Goal: Task Accomplishment & Management: Complete application form

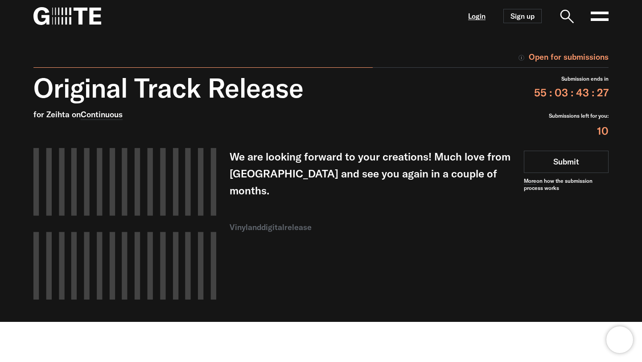
click at [484, 13] on link "Login" at bounding box center [476, 16] width 17 height 8
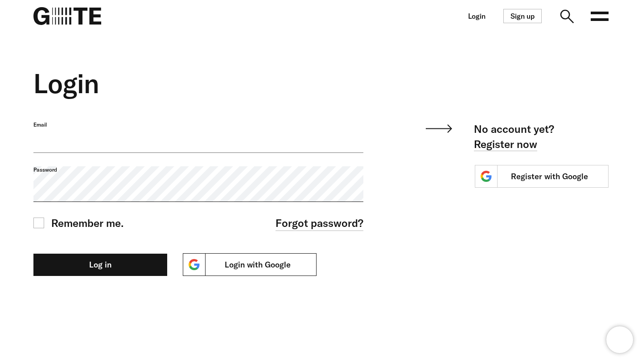
type input "**********"
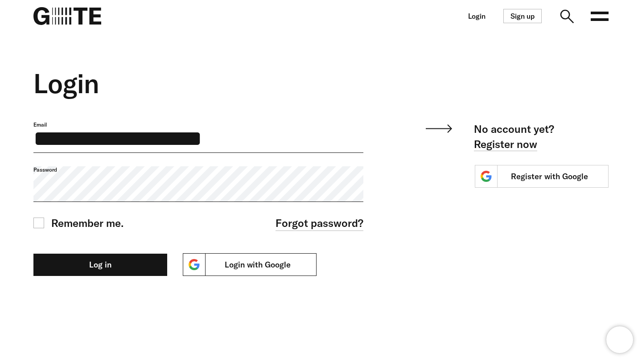
click at [304, 262] on link "Login with Google" at bounding box center [250, 264] width 134 height 23
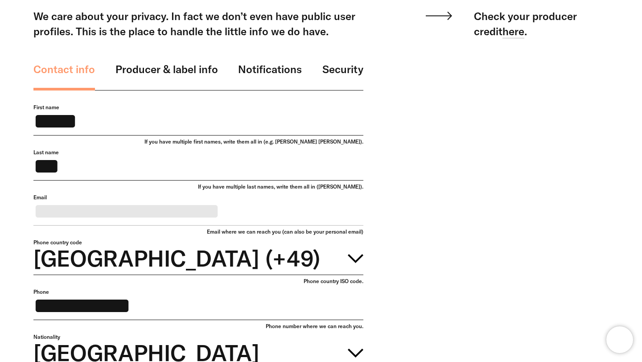
scroll to position [98, 0]
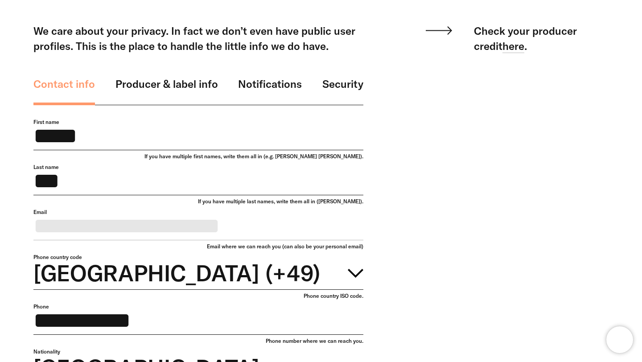
click at [179, 77] on link "Producer & label info" at bounding box center [166, 90] width 102 height 29
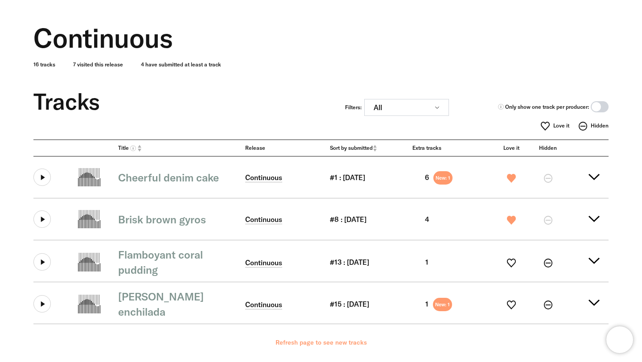
scroll to position [120, 0]
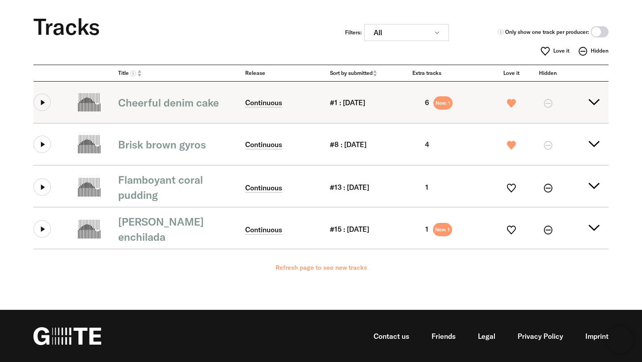
click at [45, 102] on button at bounding box center [41, 102] width 17 height 17
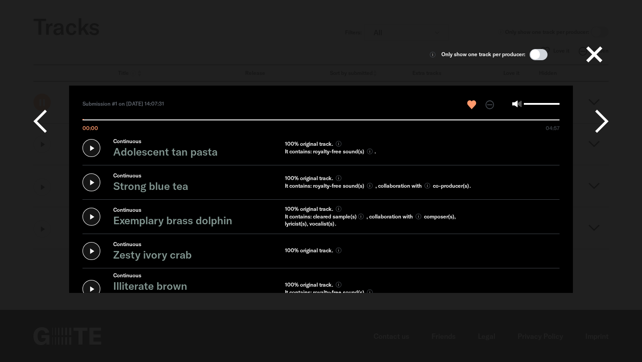
scroll to position [0, 0]
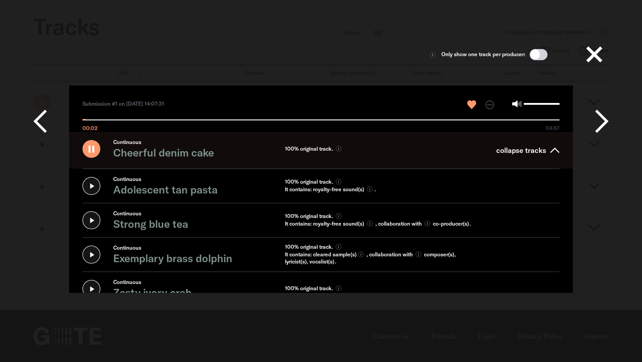
click at [606, 122] on icon at bounding box center [601, 121] width 13 height 27
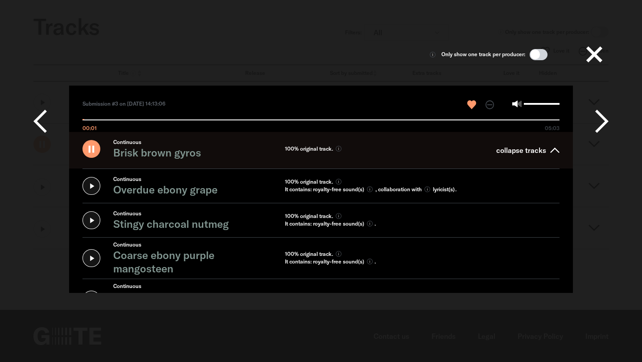
click at [376, 50] on section "Only show one track per producer:" at bounding box center [320, 54] width 575 height 29
type input "*******"
click at [585, 55] on button at bounding box center [594, 54] width 29 height 29
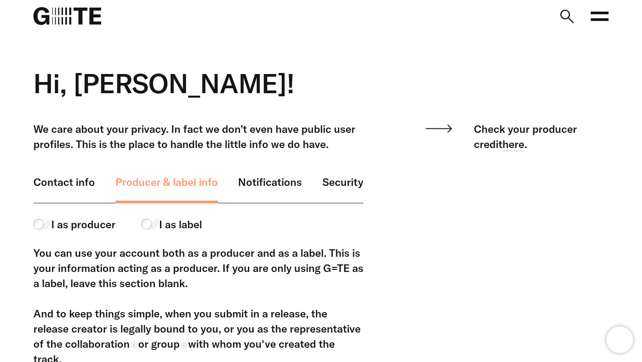
click at [186, 221] on span "I as label" at bounding box center [180, 224] width 43 height 15
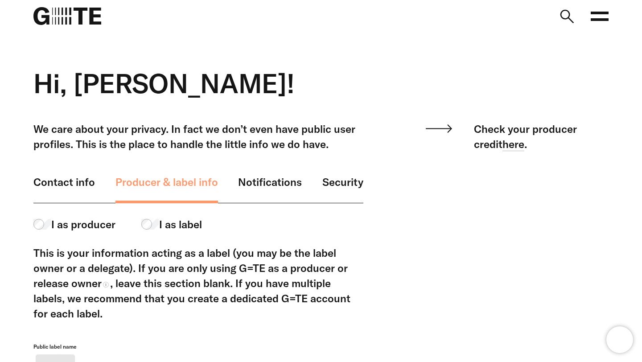
click at [74, 188] on link "Contact info" at bounding box center [63, 188] width 61 height 29
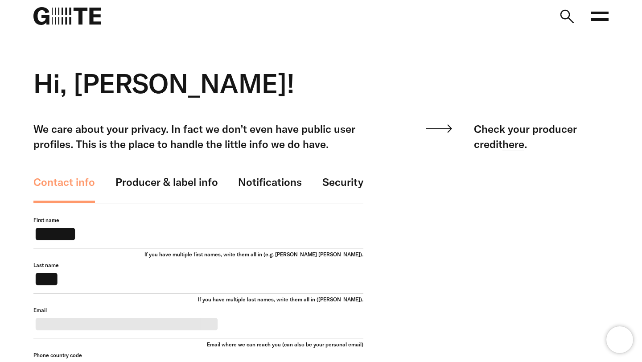
click at [604, 18] on rect at bounding box center [599, 19] width 18 height 3
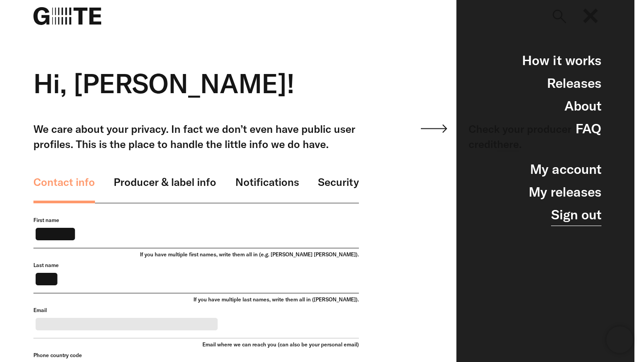
click at [579, 213] on link "Sign out" at bounding box center [576, 214] width 50 height 23
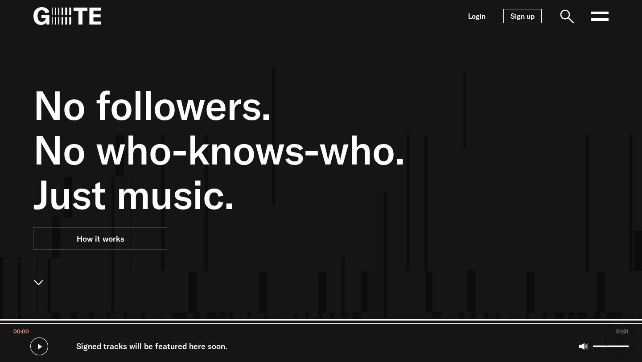
click at [526, 16] on link "Sign up" at bounding box center [522, 16] width 38 height 14
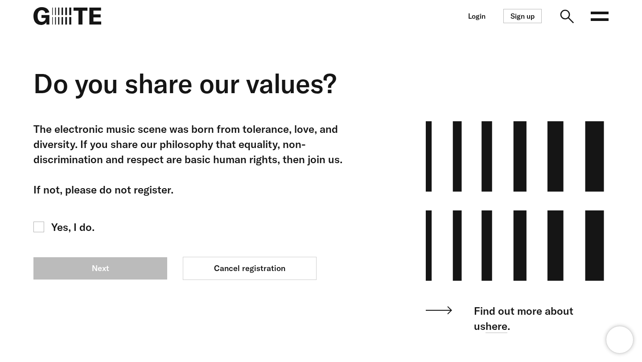
click at [77, 218] on div "The electronic music scene was born from tolerance, love, and diversity. If you…" at bounding box center [198, 227] width 330 height 212
click at [61, 230] on span "Yes, I do." at bounding box center [72, 226] width 43 height 15
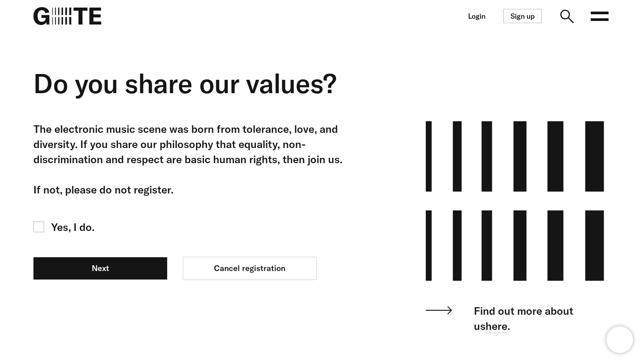
click at [63, 220] on span "Yes, I do." at bounding box center [72, 226] width 43 height 15
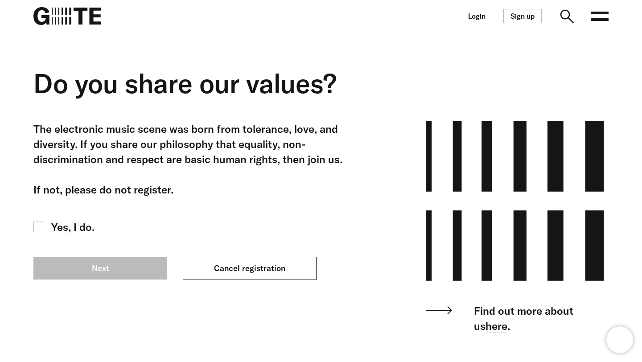
click at [238, 270] on link "Cancel registration" at bounding box center [250, 268] width 134 height 23
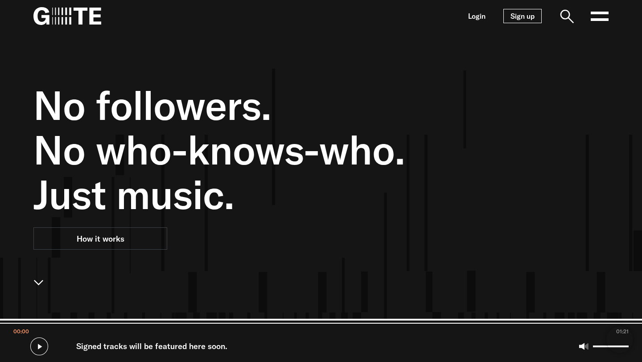
click at [507, 19] on link "Sign up" at bounding box center [522, 16] width 38 height 14
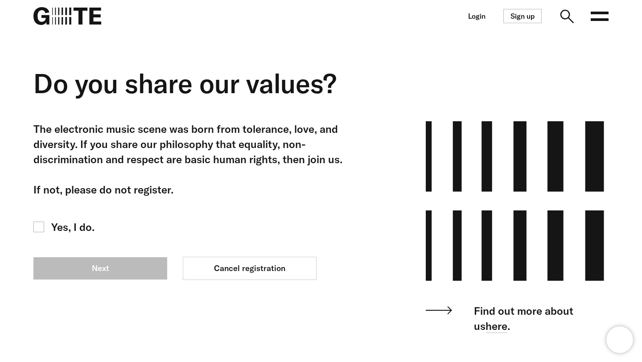
click at [90, 217] on div "The electronic music scene was born from tolerance, love, and diversity. If you…" at bounding box center [198, 227] width 330 height 212
click at [74, 224] on span "Yes, I do." at bounding box center [72, 226] width 43 height 15
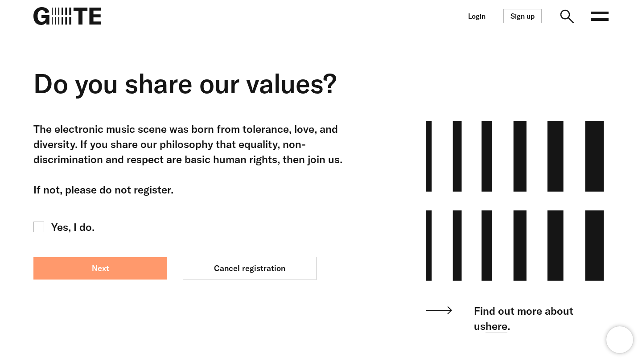
click at [139, 265] on link "Next" at bounding box center [100, 268] width 134 height 22
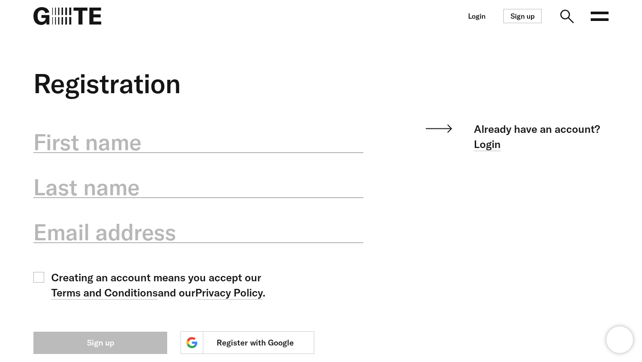
click at [242, 134] on label "First name" at bounding box center [198, 142] width 330 height 31
click at [242, 134] on input "First name" at bounding box center [198, 137] width 330 height 32
click at [214, 150] on input "First name" at bounding box center [198, 137] width 330 height 32
type input "*"
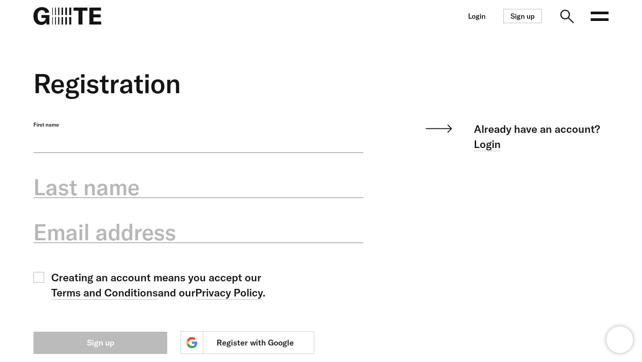
type input "*"
type input "**********"
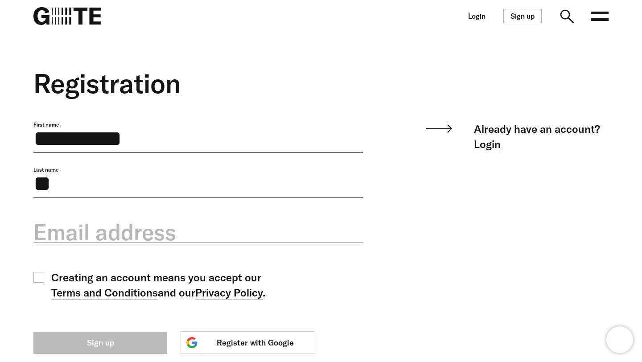
type input "*"
type input "*****"
click at [185, 223] on input "Email address" at bounding box center [198, 227] width 330 height 32
click at [155, 241] on input "Email address" at bounding box center [198, 227] width 330 height 32
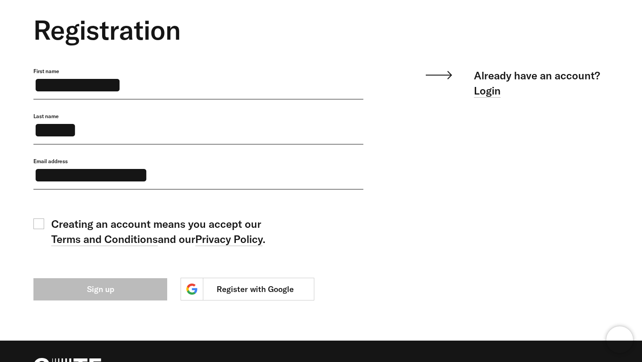
scroll to position [92, 0]
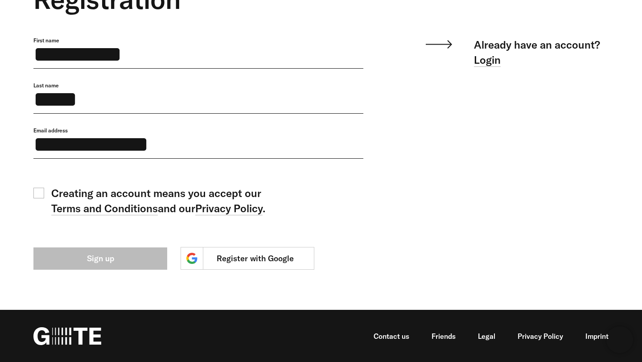
type input "**********"
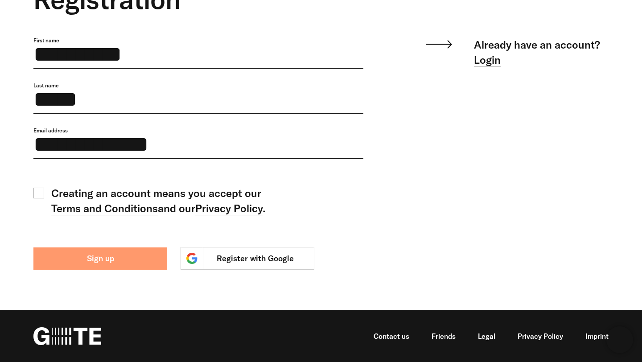
click at [114, 258] on button "Sign up" at bounding box center [100, 258] width 134 height 22
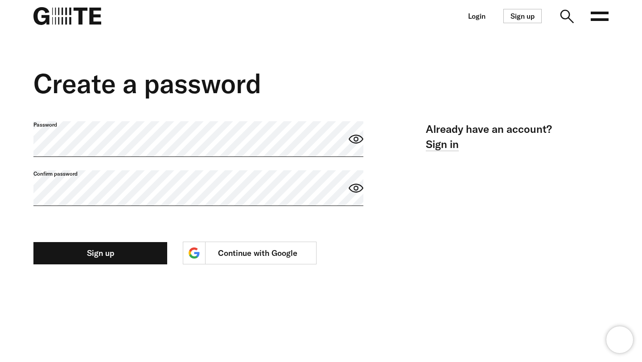
click at [201, 128] on label "Password" at bounding box center [198, 124] width 330 height 7
click at [192, 177] on label "Confirm password" at bounding box center [198, 173] width 330 height 7
click at [350, 136] on icon at bounding box center [355, 139] width 15 height 9
click at [0, 145] on div "Create a password Password Confirm password Sign up Continue with Google Alread…" at bounding box center [321, 166] width 642 height 196
click at [117, 177] on label "Confirm password" at bounding box center [198, 173] width 330 height 7
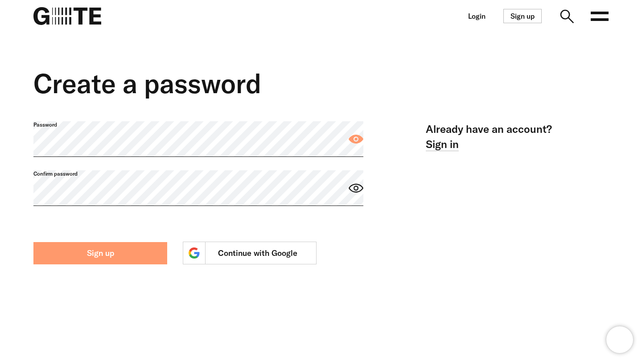
click at [123, 255] on button "Sign up" at bounding box center [100, 253] width 134 height 22
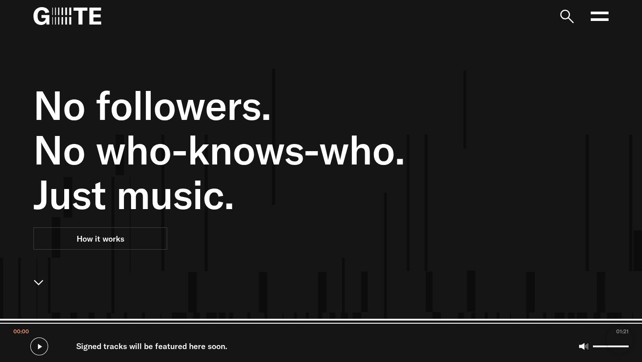
click at [598, 19] on rect at bounding box center [599, 19] width 18 height 3
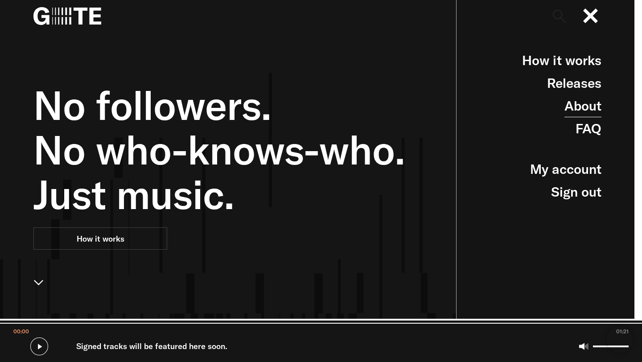
click at [577, 110] on link "About" at bounding box center [582, 105] width 37 height 23
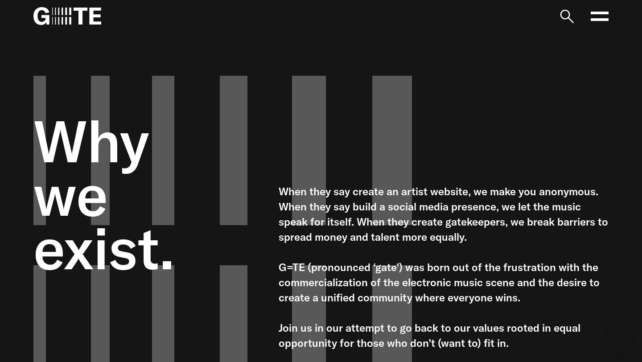
click at [595, 28] on nav "Open main menu FAQ" at bounding box center [321, 16] width 642 height 32
click at [597, 23] on icon at bounding box center [599, 16] width 18 height 18
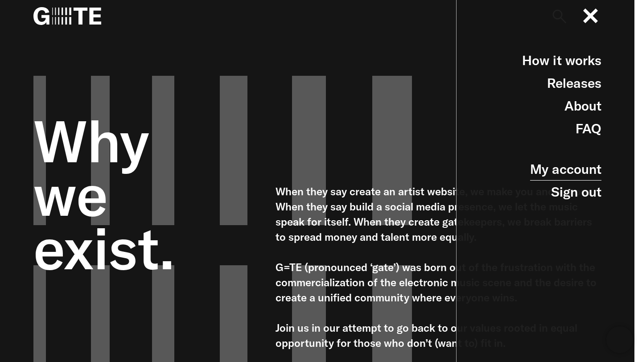
click at [565, 173] on link "My account" at bounding box center [565, 169] width 71 height 23
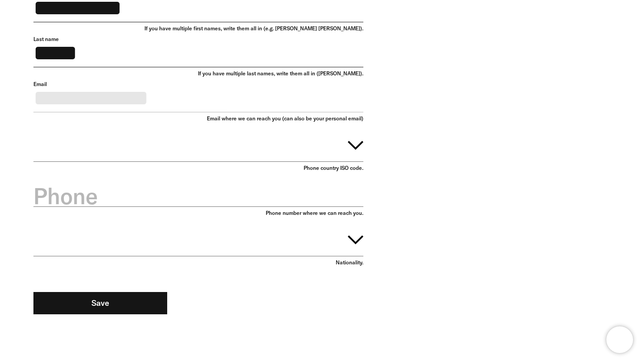
scroll to position [235, 0]
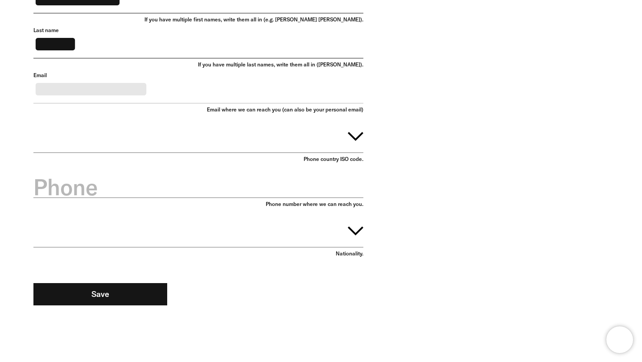
click at [357, 141] on icon "button" at bounding box center [356, 136] width 16 height 9
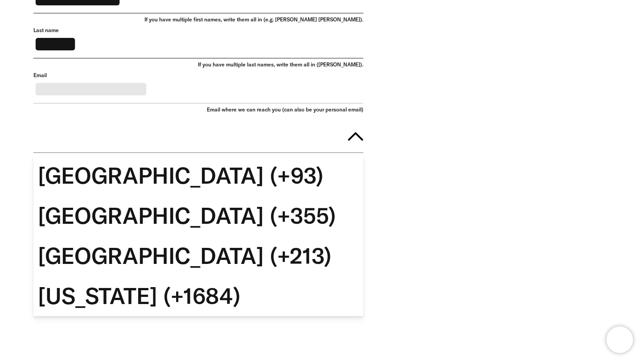
click at [357, 141] on icon "button" at bounding box center [356, 136] width 16 height 9
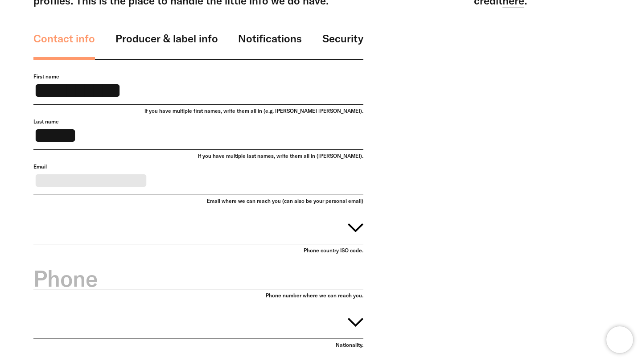
scroll to position [144, 0]
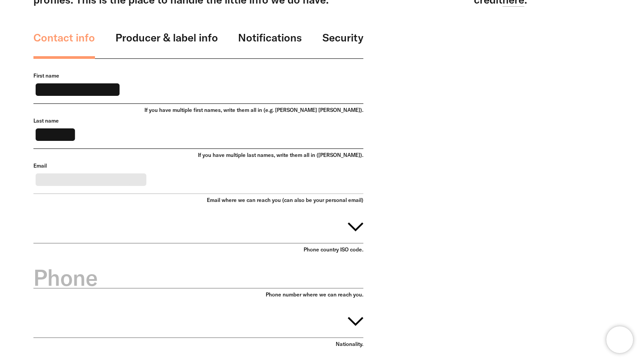
click at [186, 37] on link "Producer & label info" at bounding box center [166, 44] width 102 height 29
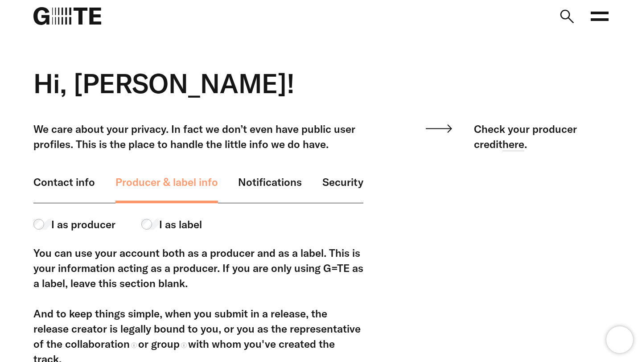
click at [176, 224] on span "I as label" at bounding box center [180, 224] width 43 height 15
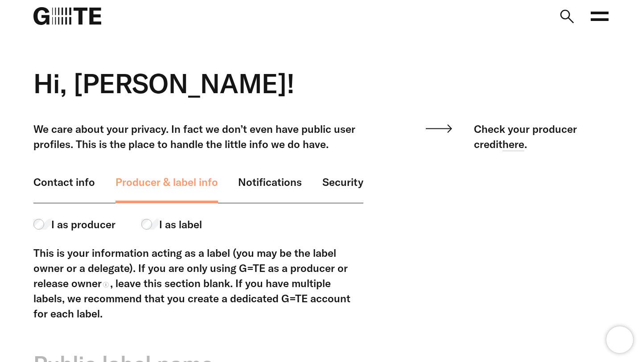
click at [599, 20] on rect at bounding box center [599, 19] width 18 height 3
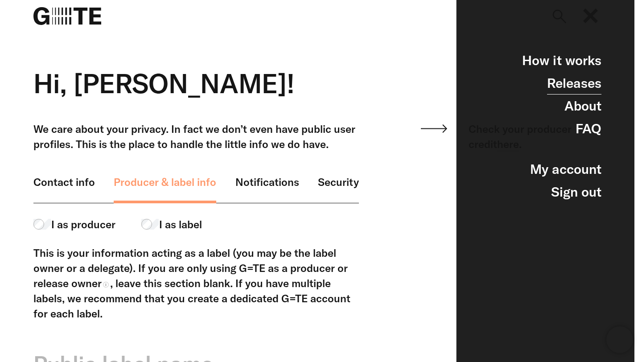
click at [567, 87] on link "Releases" at bounding box center [574, 83] width 54 height 23
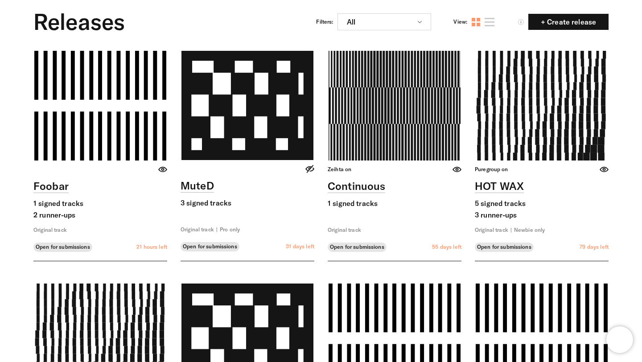
scroll to position [63, 0]
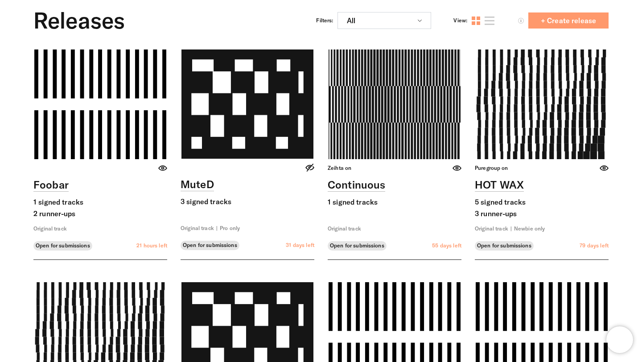
click at [557, 14] on link "+ Create release + Create" at bounding box center [568, 20] width 80 height 16
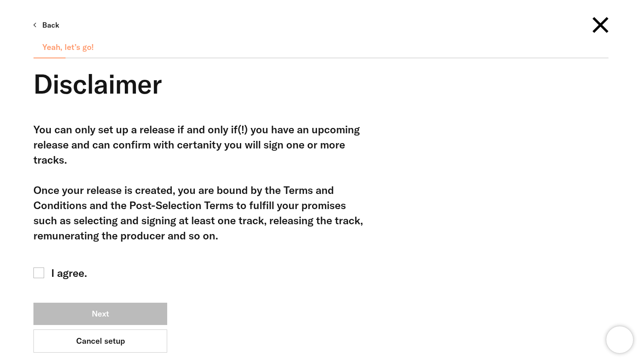
scroll to position [93, 0]
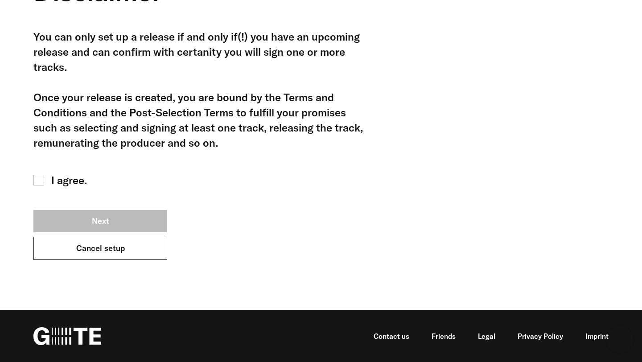
drag, startPoint x: 106, startPoint y: 263, endPoint x: 106, endPoint y: 257, distance: 6.7
click at [106, 257] on div "You can only set up a release if and only if(!) you have an upcoming release an…" at bounding box center [198, 155] width 330 height 253
click at [57, 181] on span "I agree." at bounding box center [69, 179] width 36 height 15
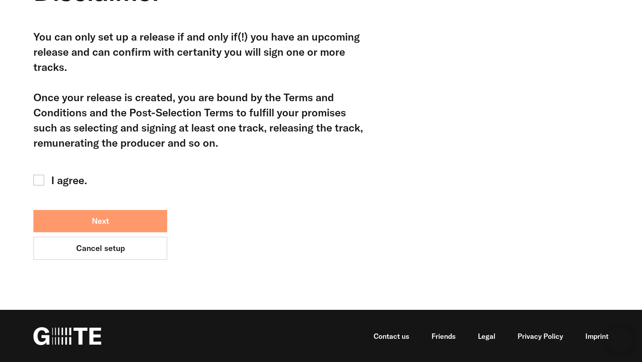
click at [139, 222] on button "Next" at bounding box center [100, 221] width 134 height 22
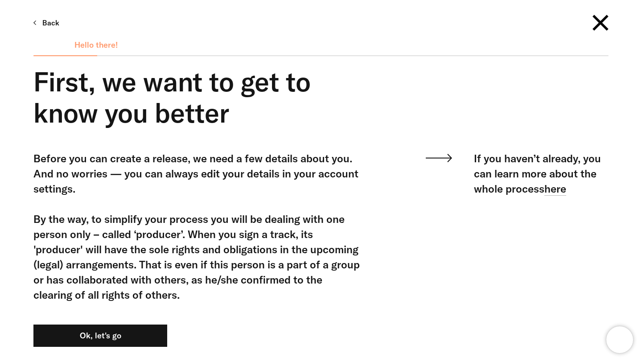
scroll to position [93, 0]
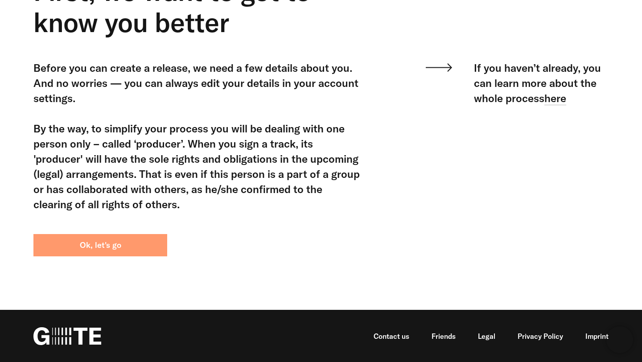
click at [123, 240] on button "Ok, let's go" at bounding box center [100, 245] width 134 height 22
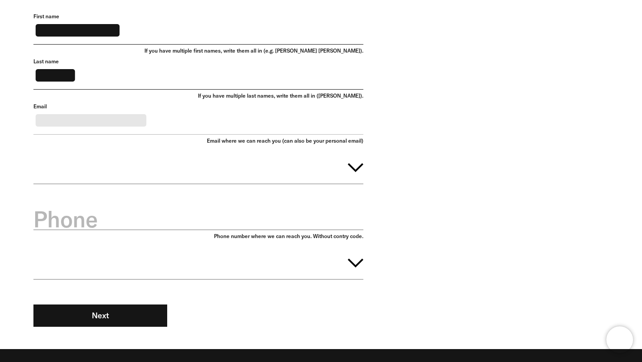
scroll to position [112, 0]
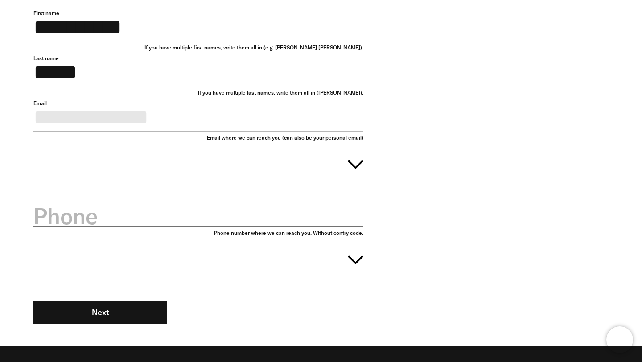
click at [318, 177] on button "button" at bounding box center [198, 163] width 330 height 36
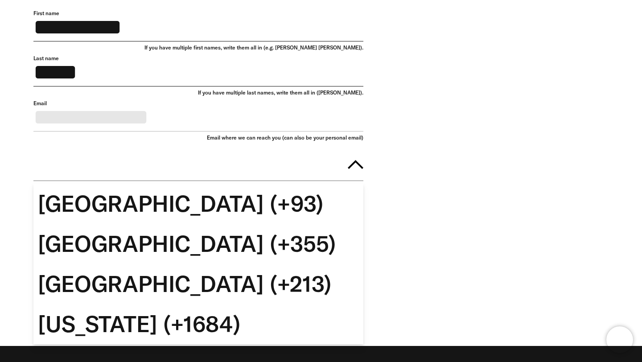
click at [318, 177] on button "button" at bounding box center [198, 163] width 330 height 36
